Goal: Navigation & Orientation: Find specific page/section

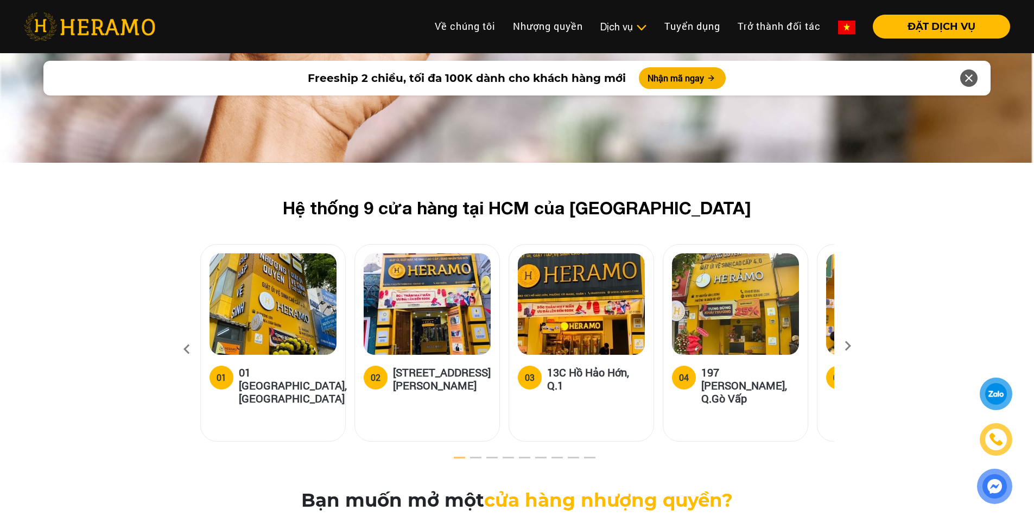
scroll to position [3149, 0]
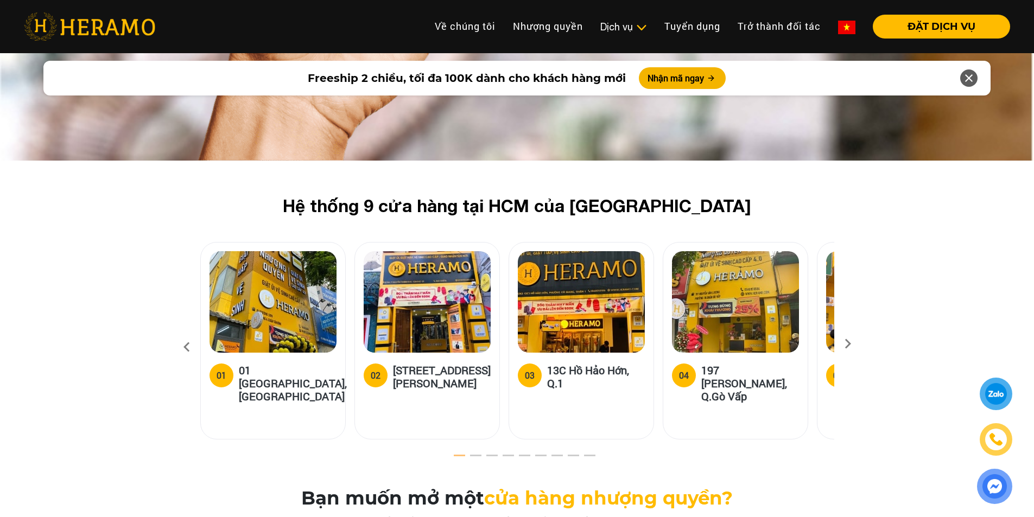
click at [850, 344] on icon at bounding box center [848, 347] width 20 height 7
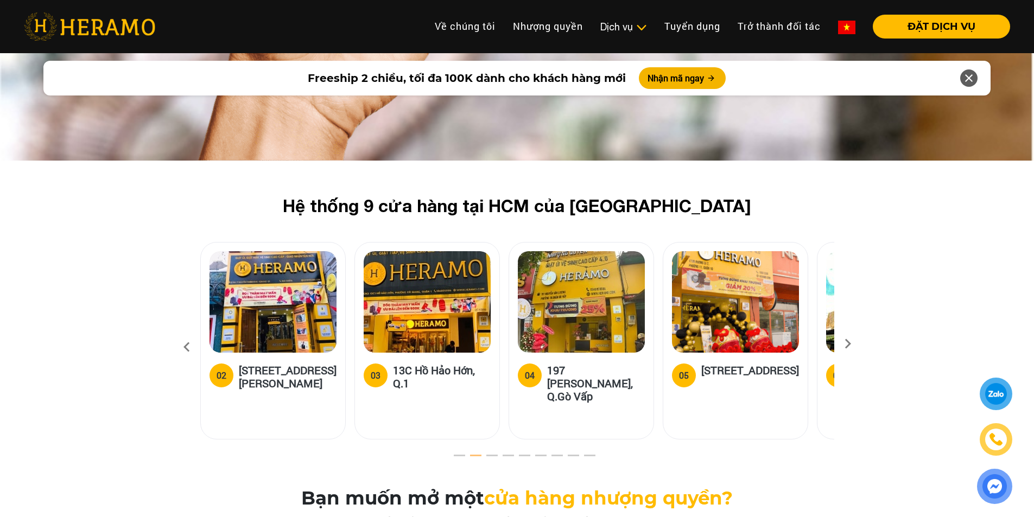
click at [850, 344] on icon at bounding box center [848, 347] width 20 height 7
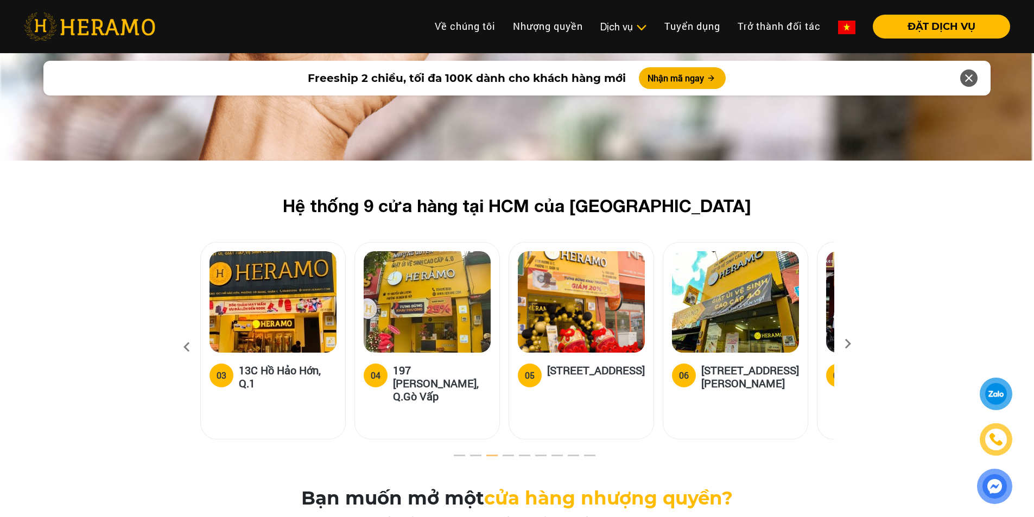
click at [850, 344] on icon at bounding box center [848, 347] width 20 height 7
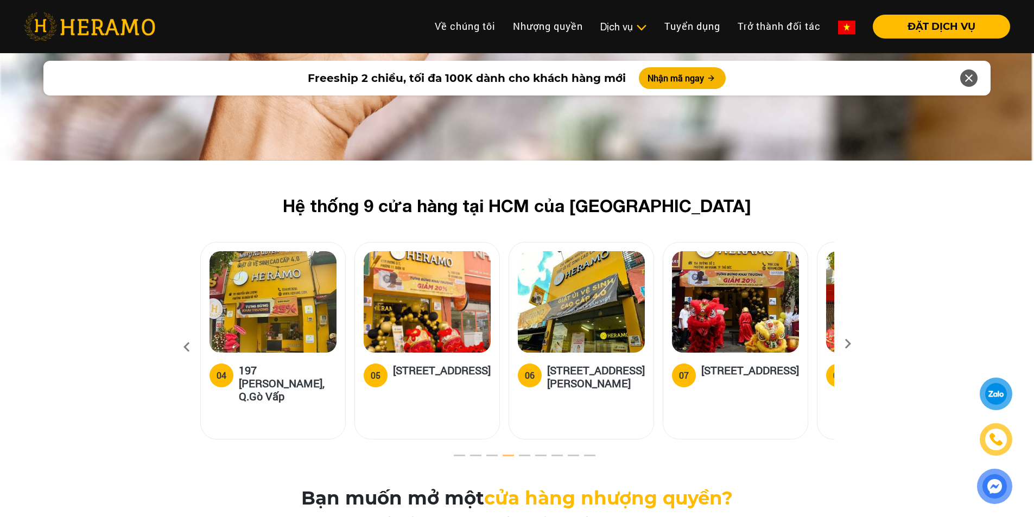
click at [850, 344] on icon at bounding box center [848, 347] width 20 height 7
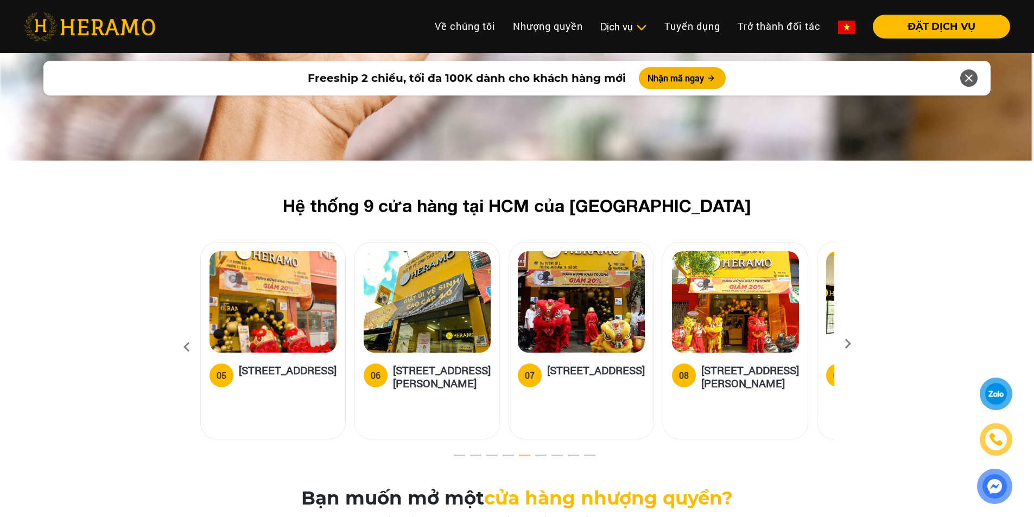
click at [850, 344] on icon at bounding box center [848, 347] width 20 height 7
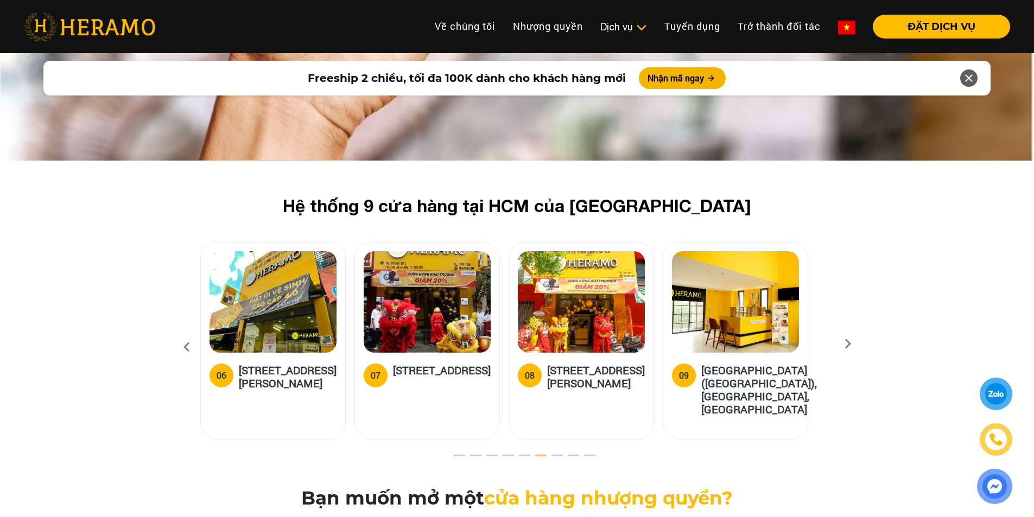
click at [850, 344] on icon at bounding box center [848, 347] width 20 height 7
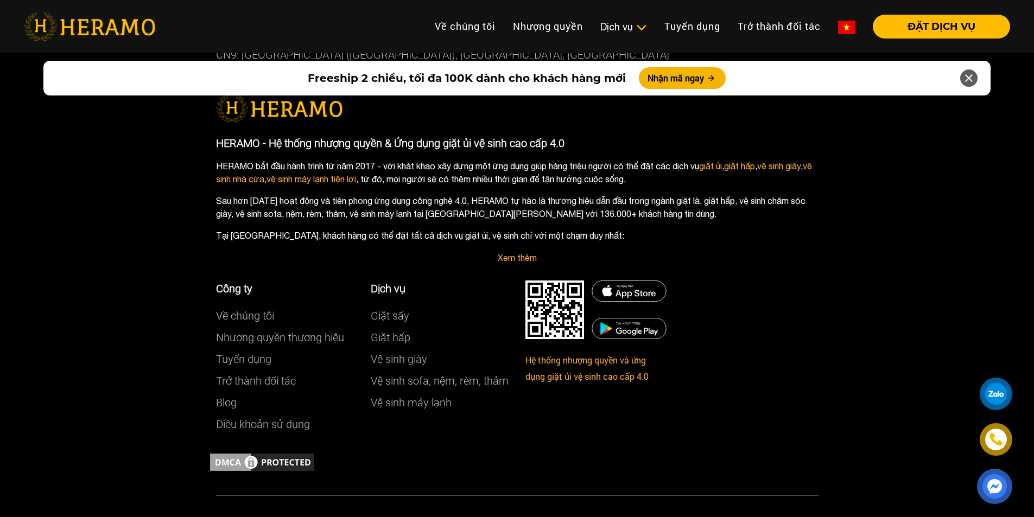
scroll to position [6101, 0]
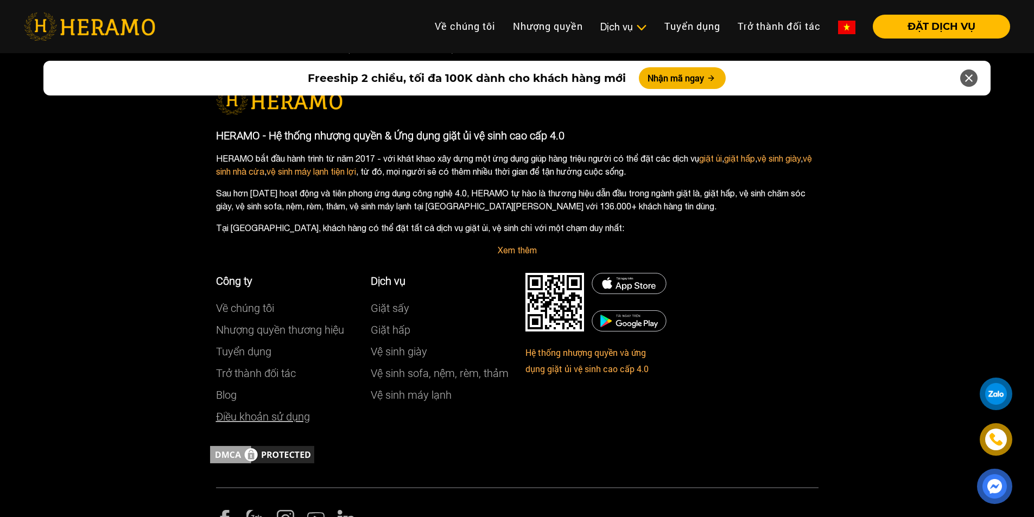
click at [280, 410] on link "Điều khoản sử dụng" at bounding box center [263, 416] width 94 height 13
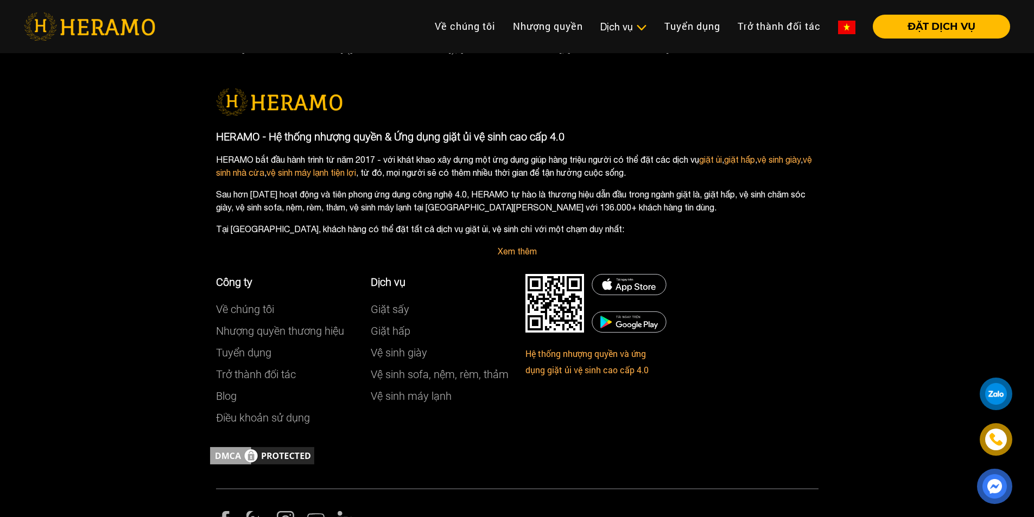
scroll to position [4433, 0]
